Goal: Task Accomplishment & Management: Use online tool/utility

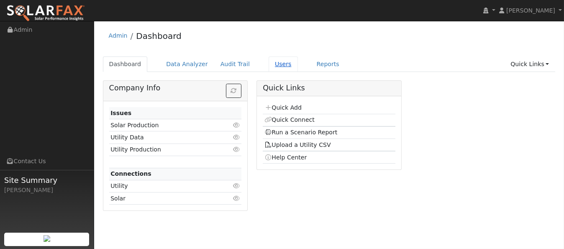
click at [269, 65] on link "Users" at bounding box center [283, 63] width 29 height 15
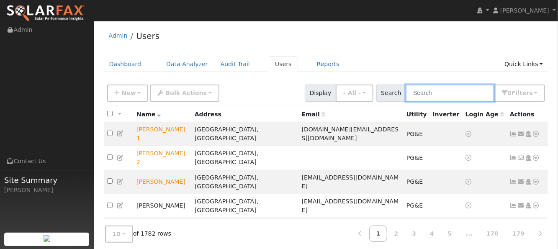
click at [465, 97] on input "text" at bounding box center [449, 92] width 89 height 17
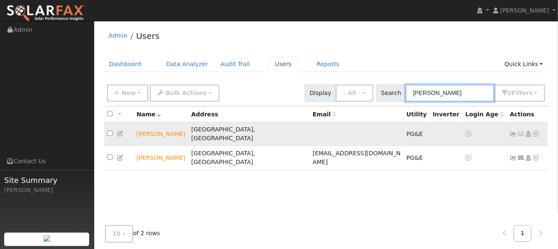
type input "[PERSON_NAME]"
click at [534, 131] on icon at bounding box center [536, 134] width 8 height 6
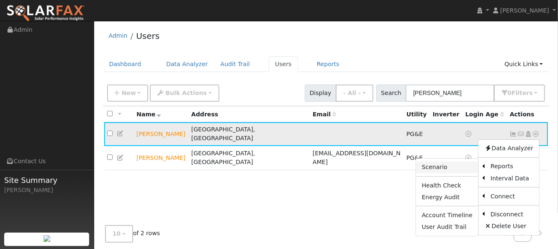
click at [452, 164] on link "Scenario" at bounding box center [447, 167] width 62 height 12
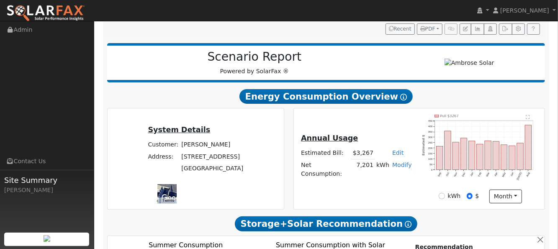
scroll to position [111, 0]
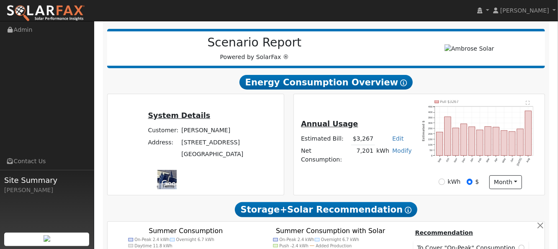
type input "9490"
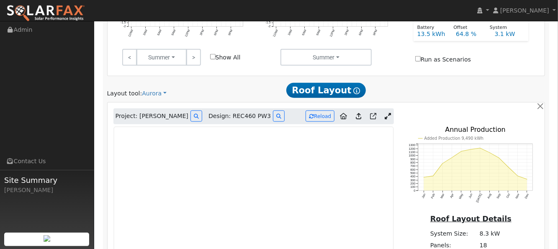
scroll to position [390, 0]
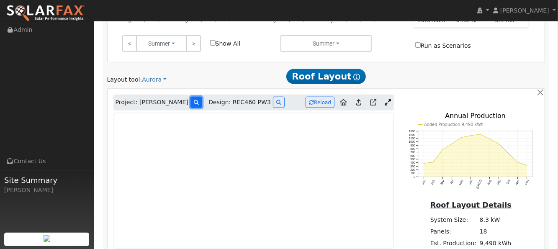
click at [194, 100] on icon at bounding box center [196, 102] width 5 height 5
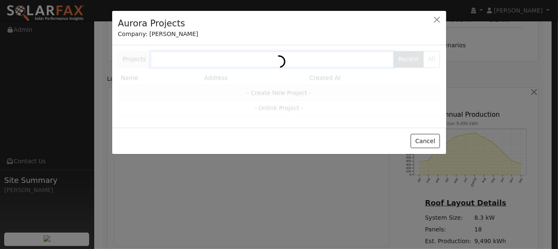
scroll to position [391, 0]
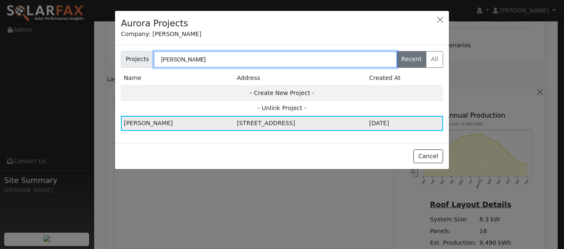
type input "haley"
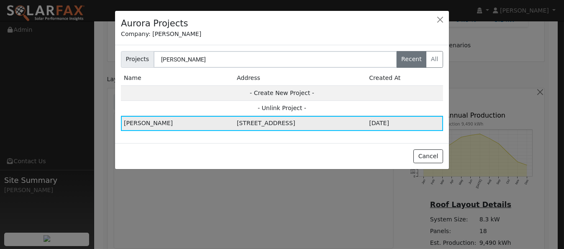
click at [234, 119] on td "154 Saybrook Ave, Vacaville, CA 95687, USA" at bounding box center [300, 123] width 132 height 15
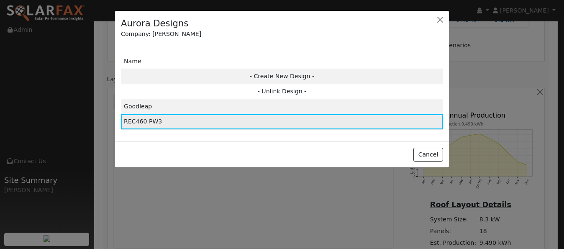
click at [140, 124] on td "REC460 PW3" at bounding box center [282, 121] width 322 height 15
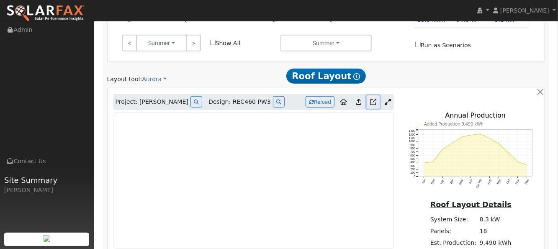
click at [372, 99] on icon at bounding box center [373, 102] width 6 height 6
